Goal: Communication & Community: Answer question/provide support

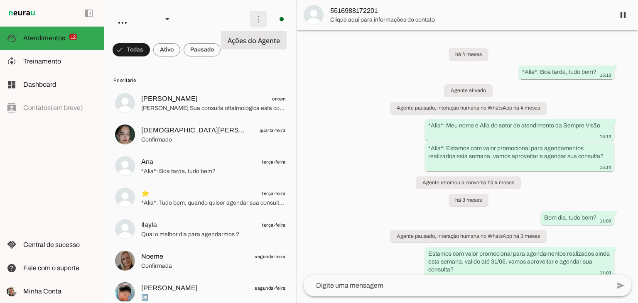
scroll to position [153, 0]
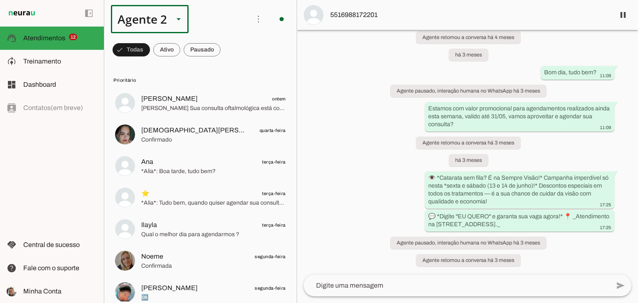
click at [181, 14] on slot at bounding box center [179, 19] width 10 height 10
click at [228, 51] on slot at bounding box center [260, 53] width 64 height 10
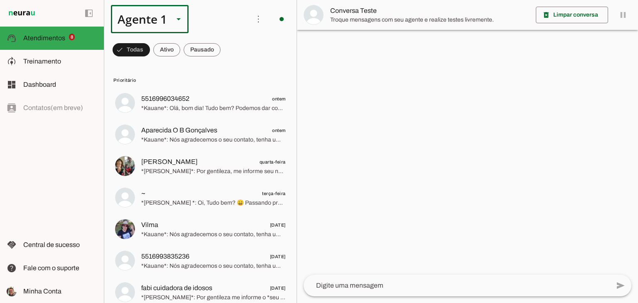
click at [181, 20] on slot at bounding box center [179, 19] width 10 height 10
drag, startPoint x: 135, startPoint y: 90, endPoint x: 151, endPoint y: 76, distance: 21.5
click at [222, 76] on slot at bounding box center [260, 82] width 77 height 80
click at [228, 58] on slot at bounding box center [260, 53] width 64 height 10
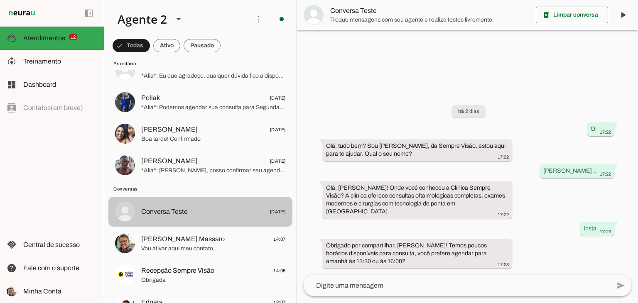
scroll to position [451, 0]
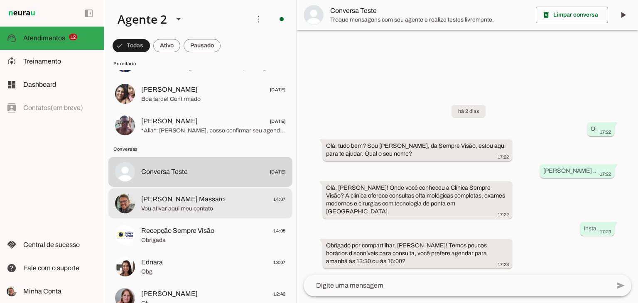
click at [190, 206] on span "Vou ativar aqui meu contato" at bounding box center [213, 209] width 145 height 8
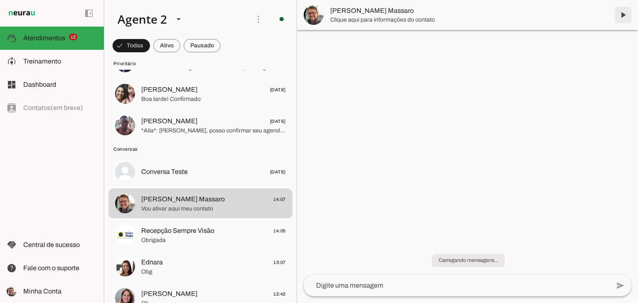
click at [626, 12] on span at bounding box center [623, 15] width 20 height 20
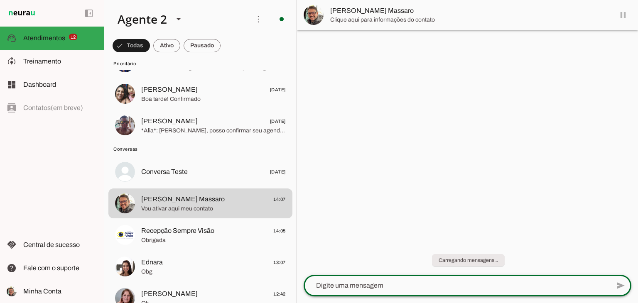
click at [431, 290] on textarea at bounding box center [457, 286] width 306 height 10
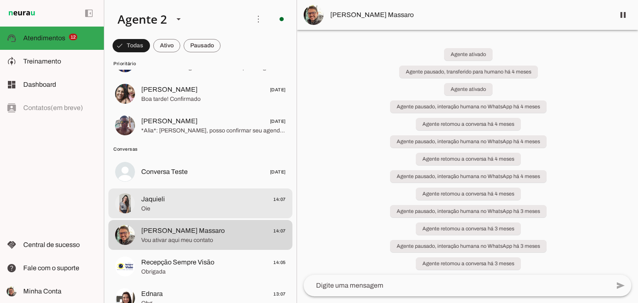
click at [250, 208] on span "Oie" at bounding box center [213, 209] width 145 height 8
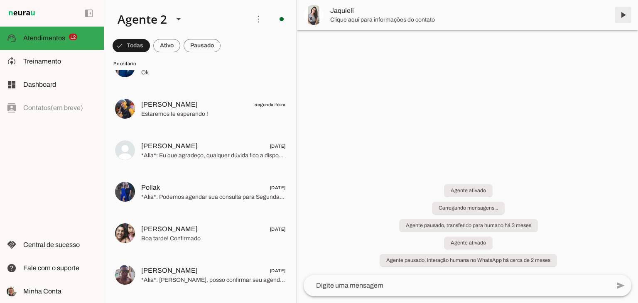
click at [623, 17] on chat-header "play_arrow O agente está pausado. O bot não irá responder mensagens nesta conve…" at bounding box center [467, 15] width 341 height 30
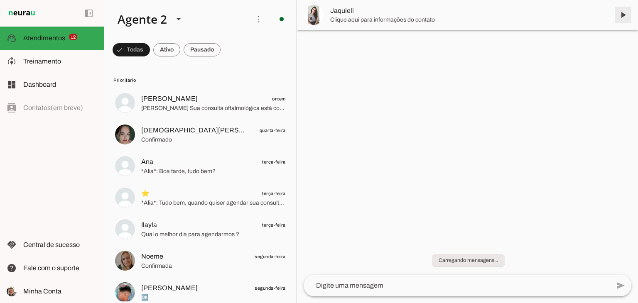
click at [623, 17] on span at bounding box center [623, 15] width 20 height 20
